Goal: Task Accomplishment & Management: Manage account settings

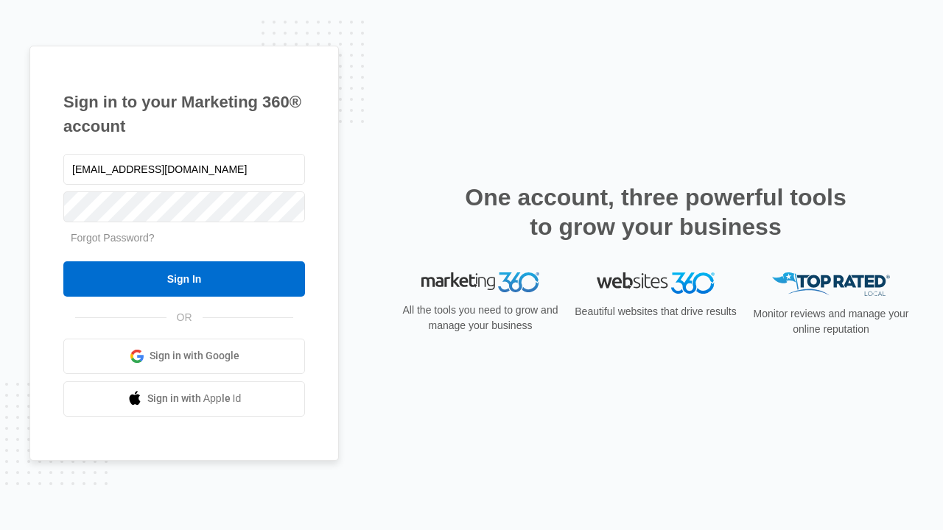
type input "dankie614@gmail.com"
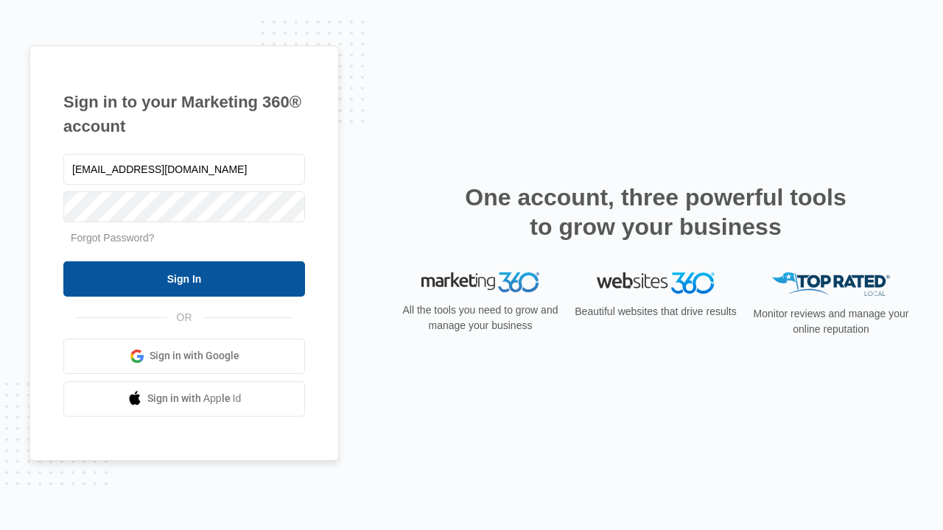
click at [184, 279] on input "Sign In" at bounding box center [184, 279] width 242 height 35
